Goal: Transaction & Acquisition: Purchase product/service

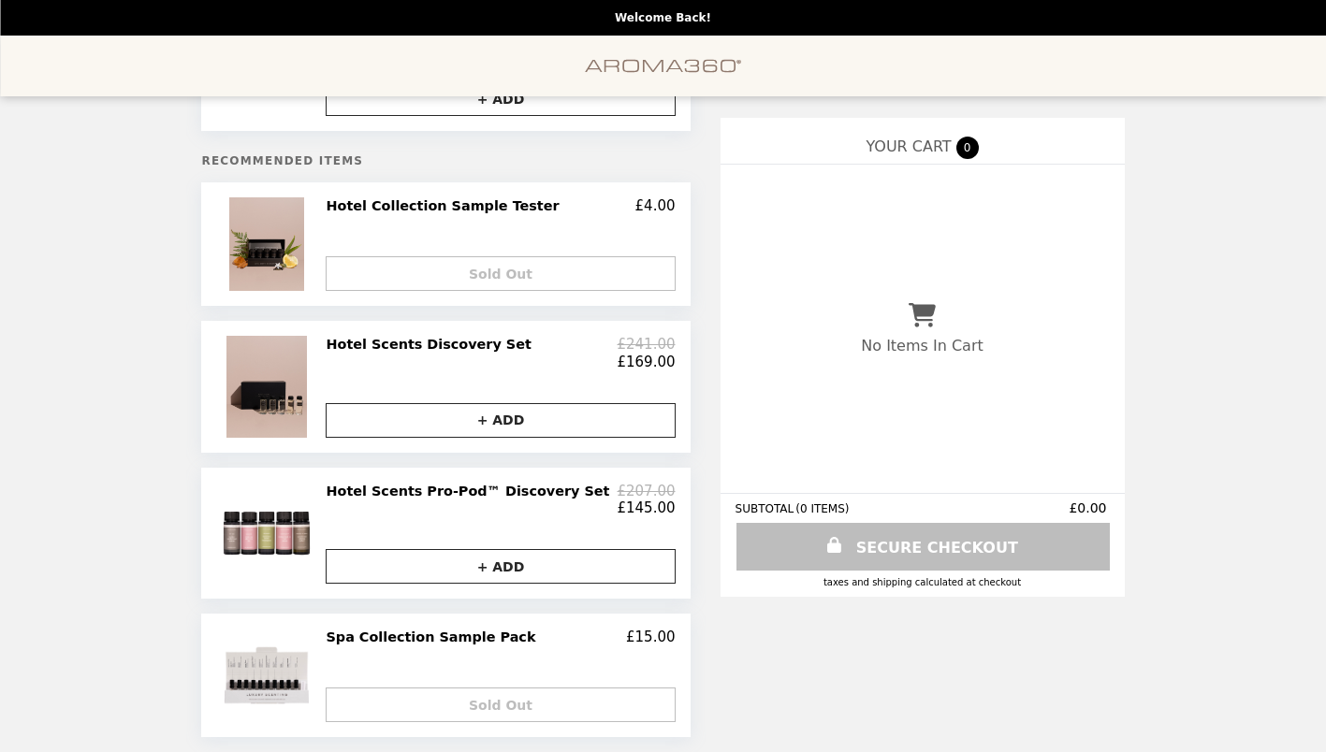
scroll to position [181, 0]
drag, startPoint x: 1321, startPoint y: 430, endPoint x: 1333, endPoint y: 175, distance: 255.7
click at [1325, 175] on html "**********" at bounding box center [663, 294] width 1326 height 915
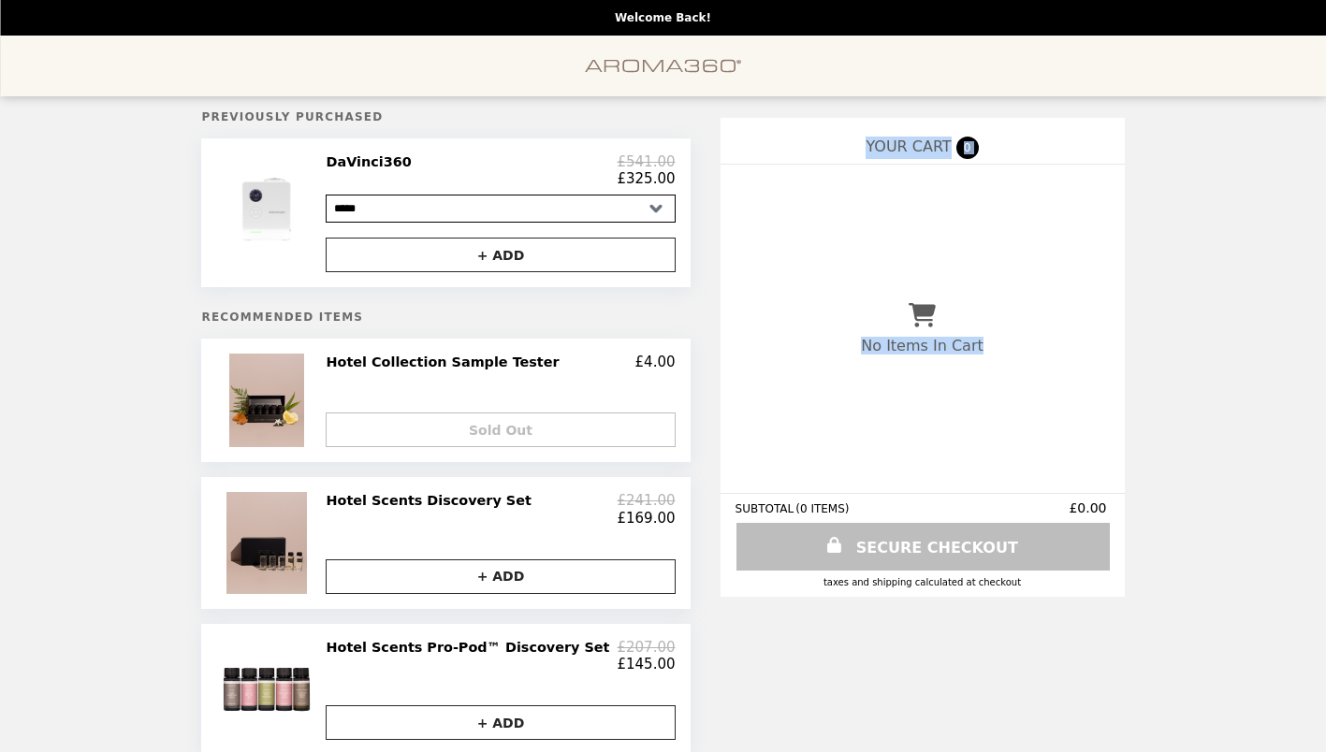
scroll to position [0, 0]
